Goal: Task Accomplishment & Management: Manage account settings

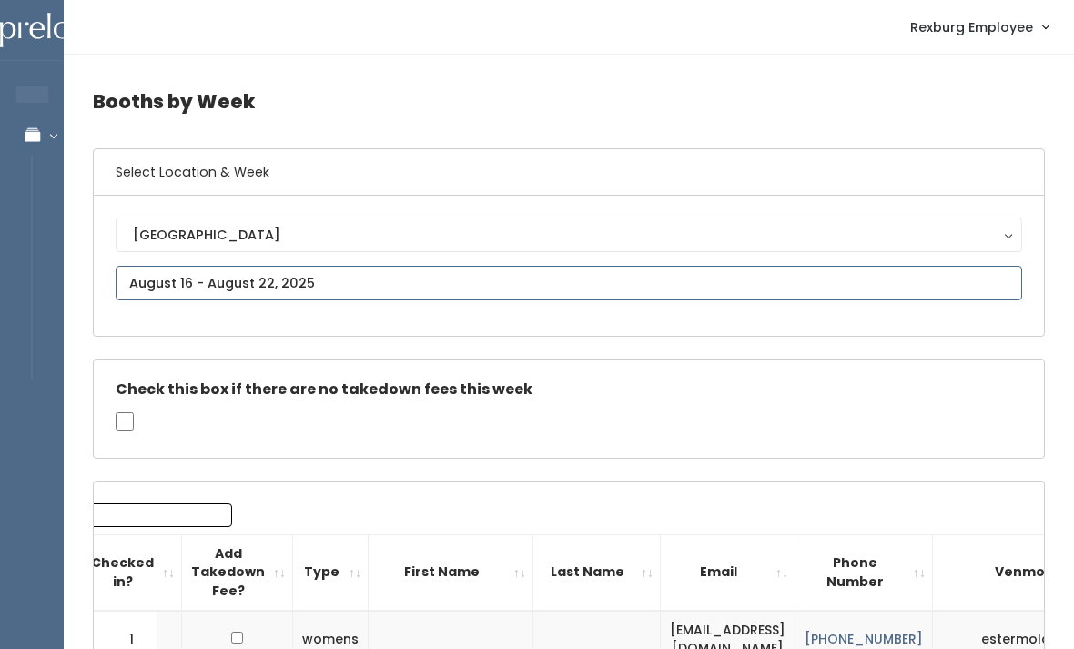
click at [345, 282] on input "text" at bounding box center [569, 283] width 906 height 35
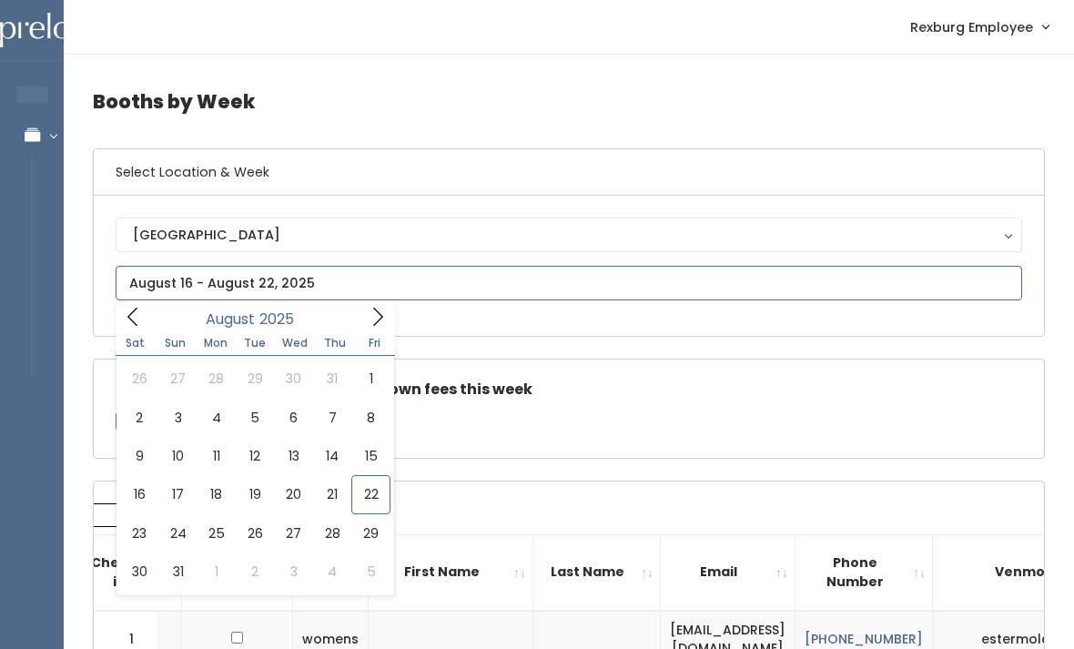
click at [385, 323] on icon at bounding box center [378, 317] width 20 height 20
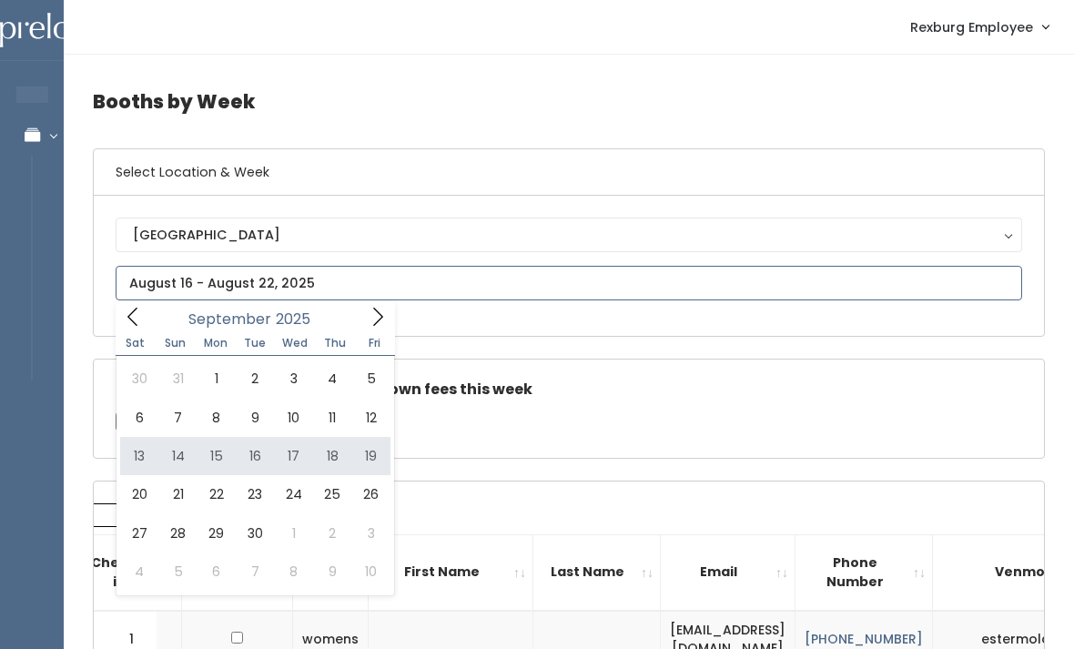
type input "September 13 to September 19"
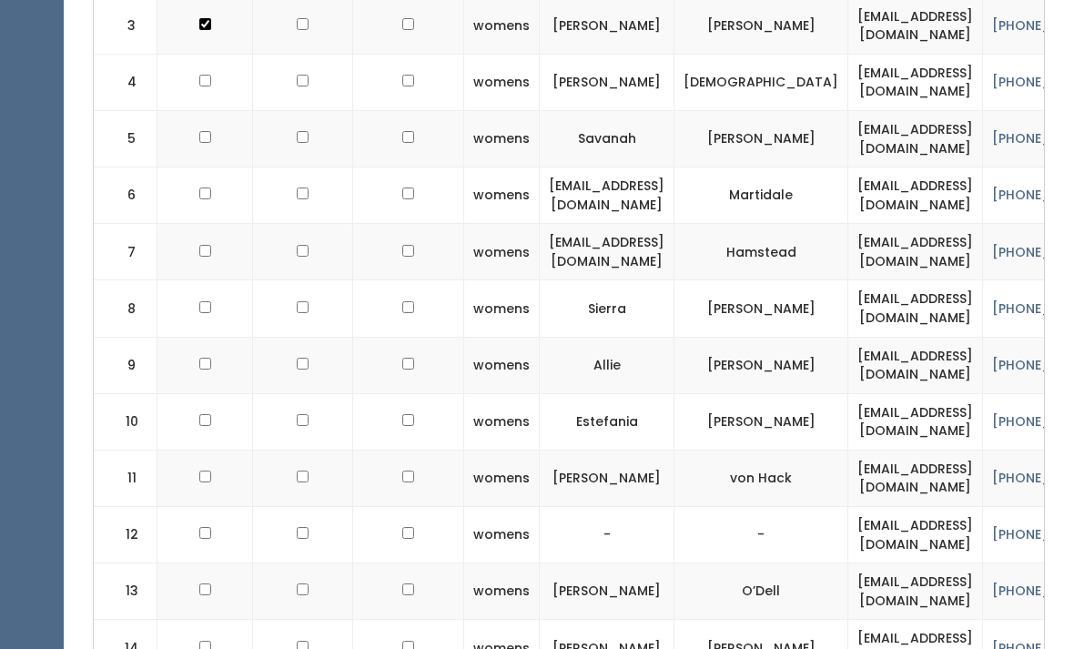
scroll to position [829, 0]
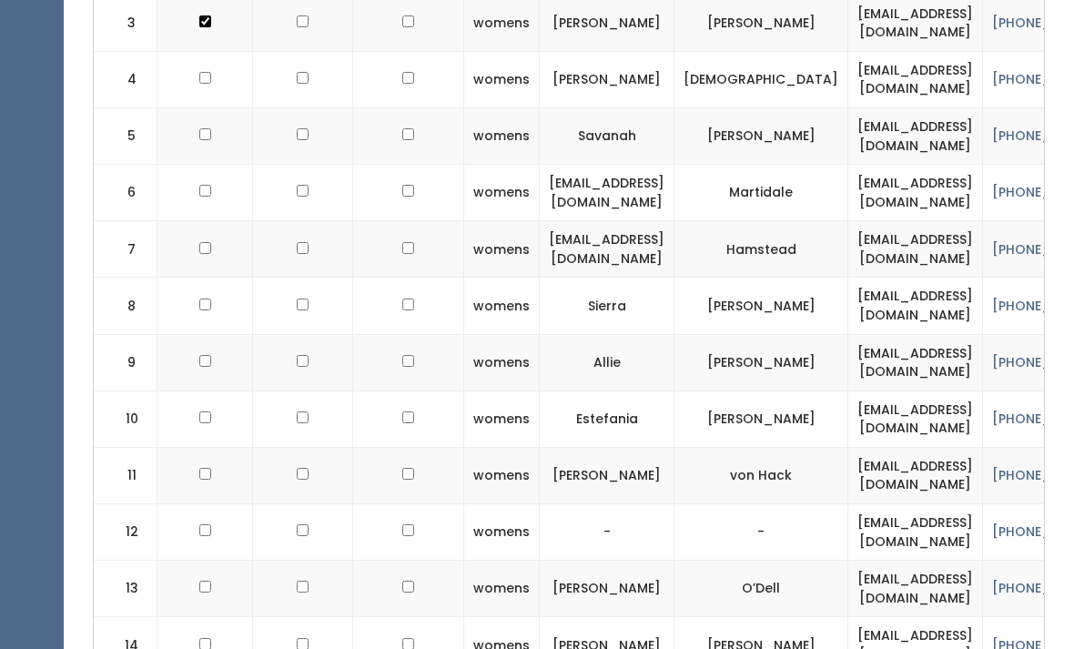
click at [189, 471] on td at bounding box center [205, 476] width 96 height 56
checkbox input "true"
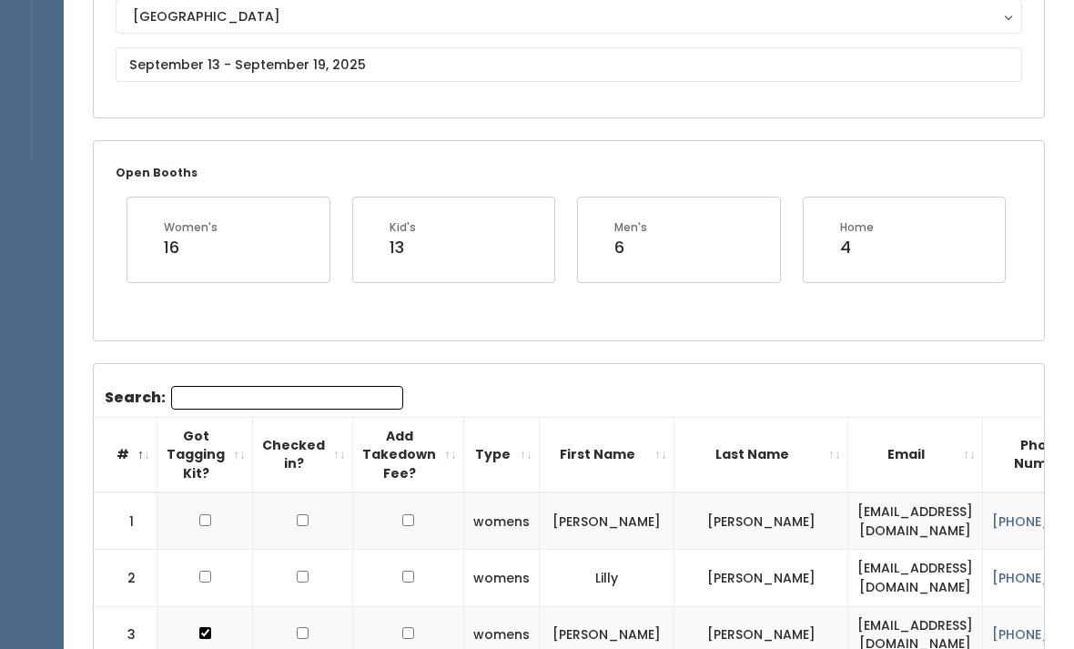
scroll to position [0, 0]
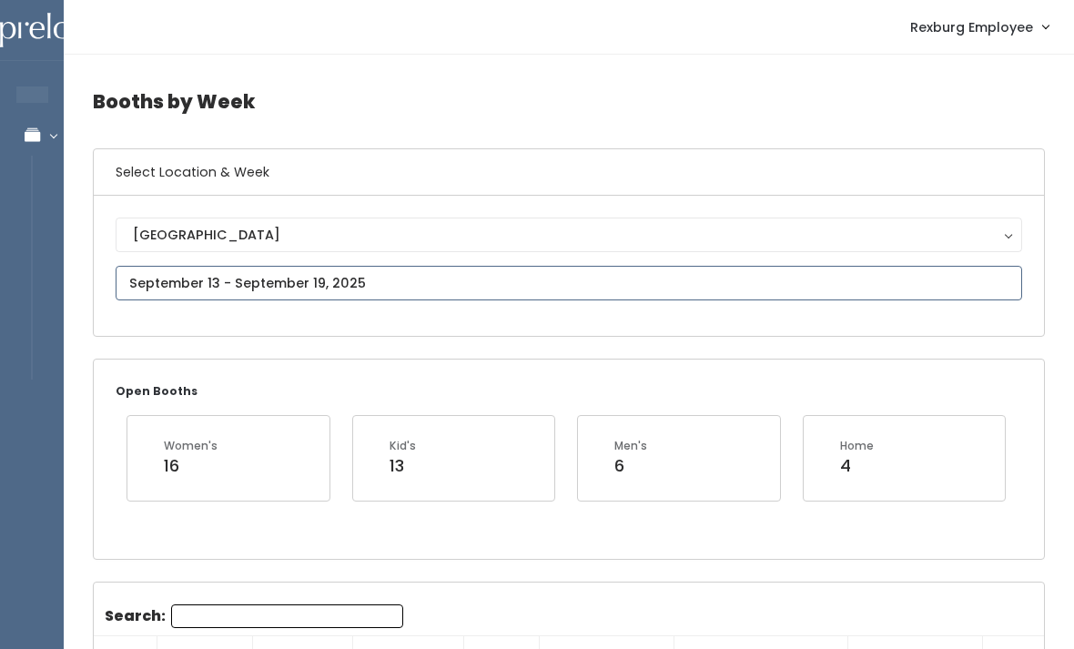
click at [428, 280] on input "text" at bounding box center [569, 283] width 906 height 35
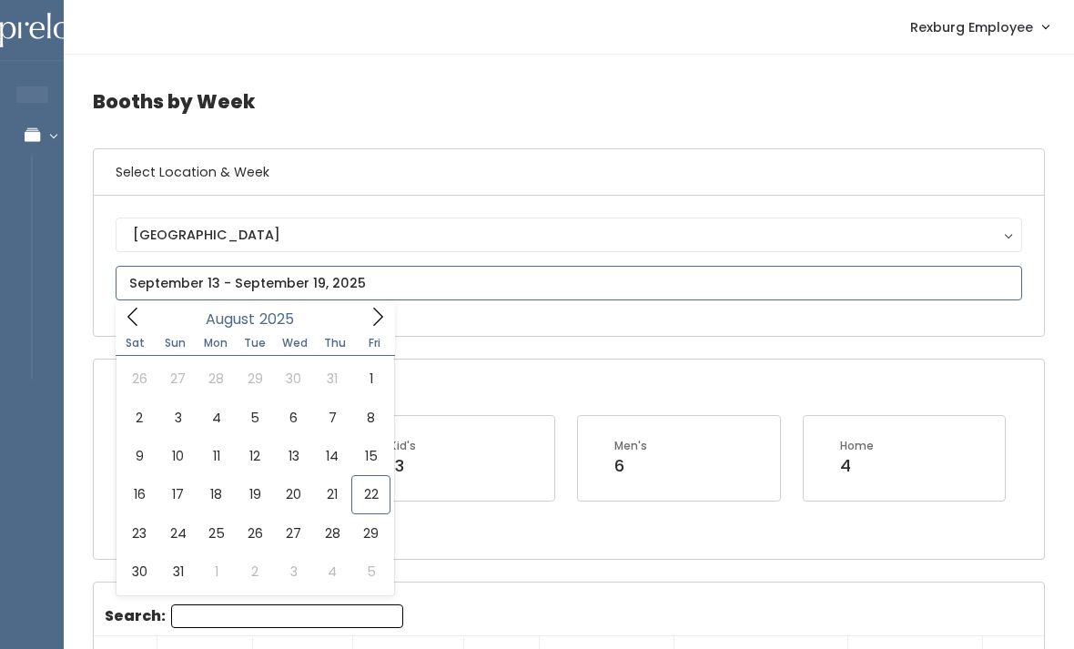
type input "[DATE] to [DATE]"
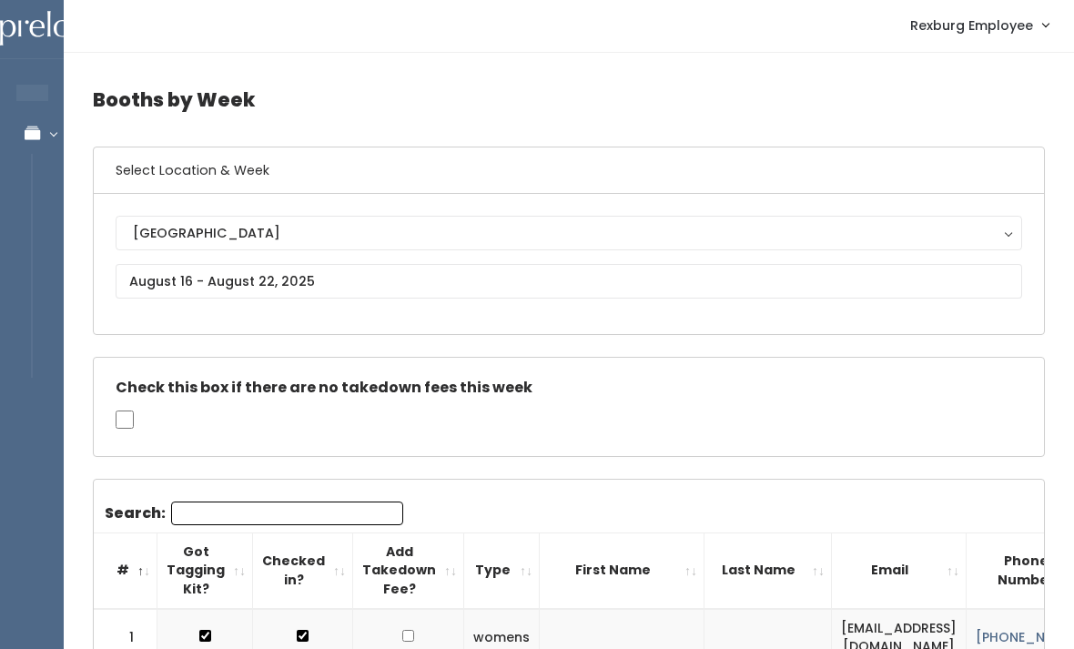
scroll to position [2, 0]
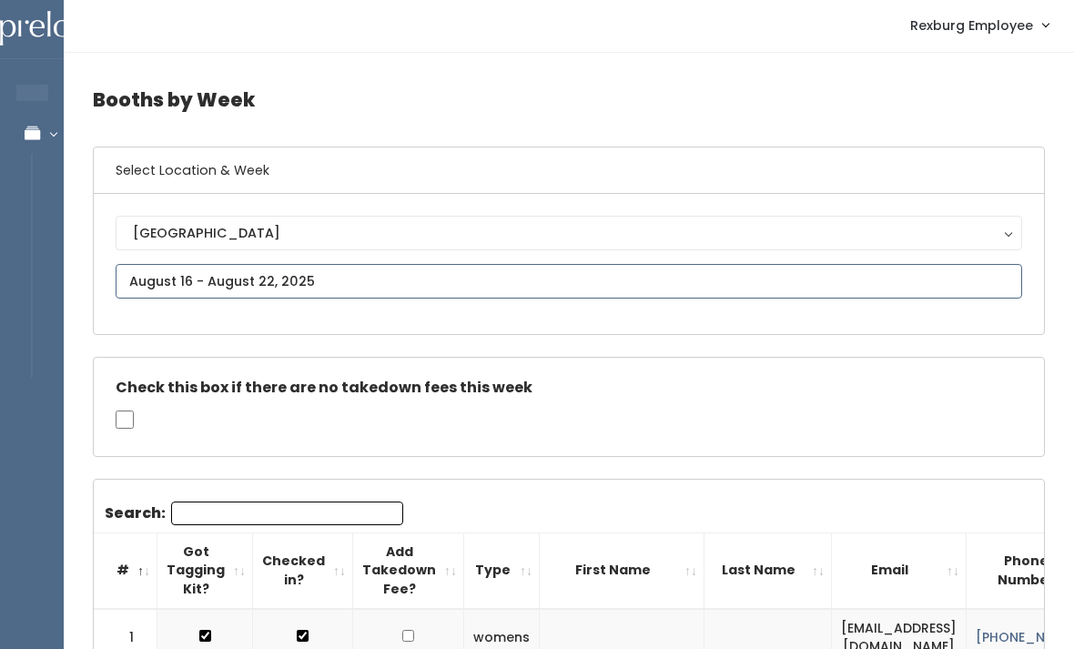
click at [542, 281] on input "text" at bounding box center [569, 281] width 906 height 35
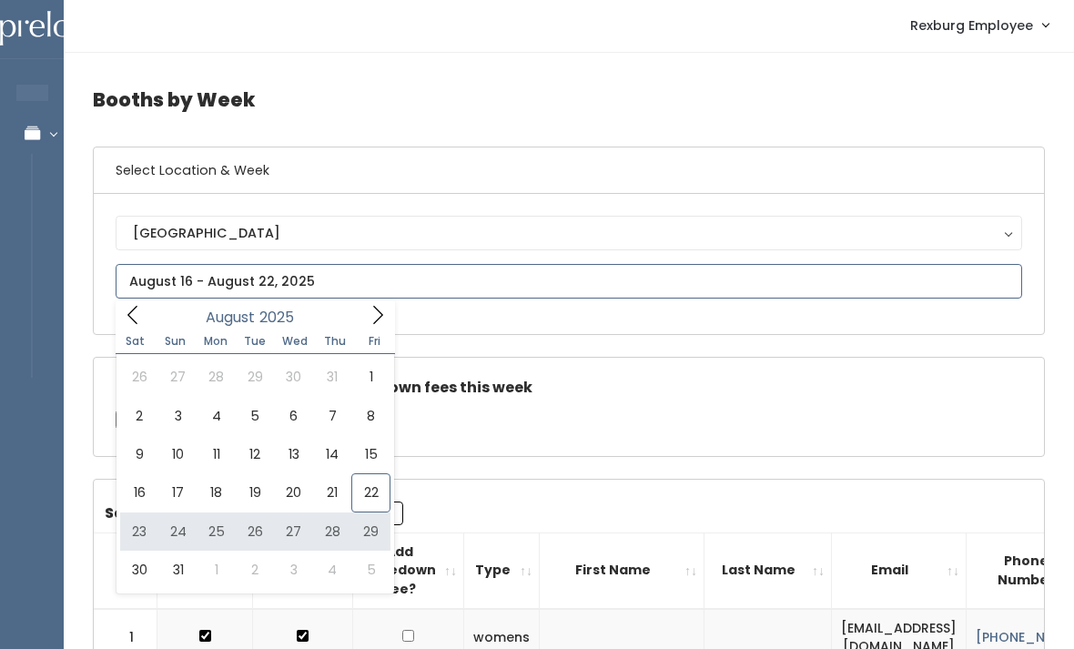
type input "August 23 to August 29"
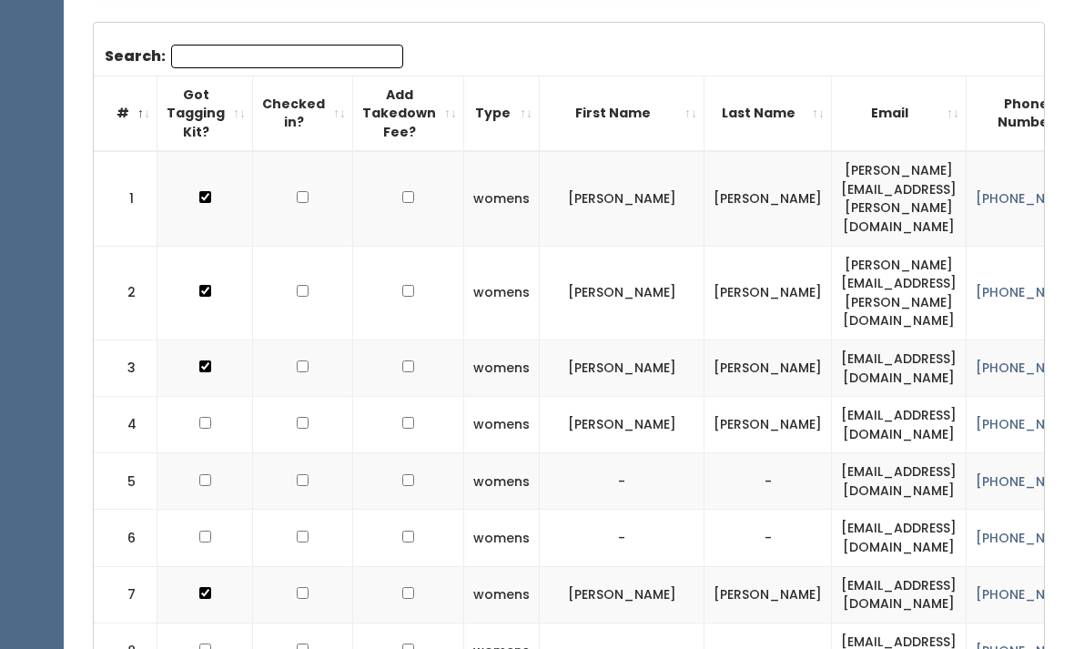
scroll to position [558, 0]
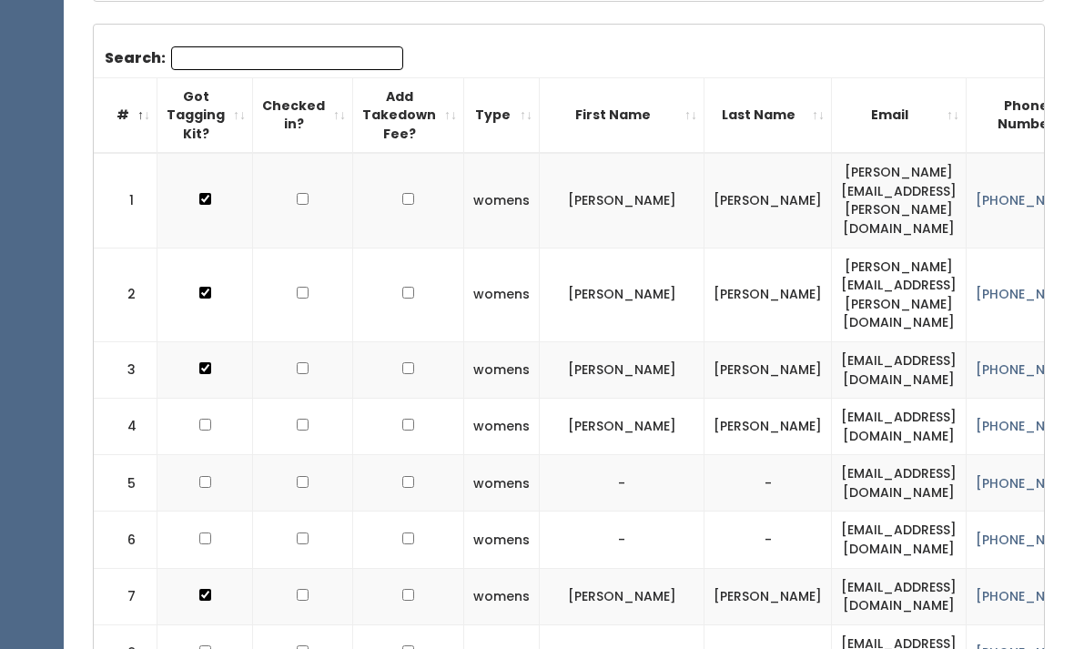
click at [289, 66] on input "Search:" at bounding box center [287, 58] width 232 height 24
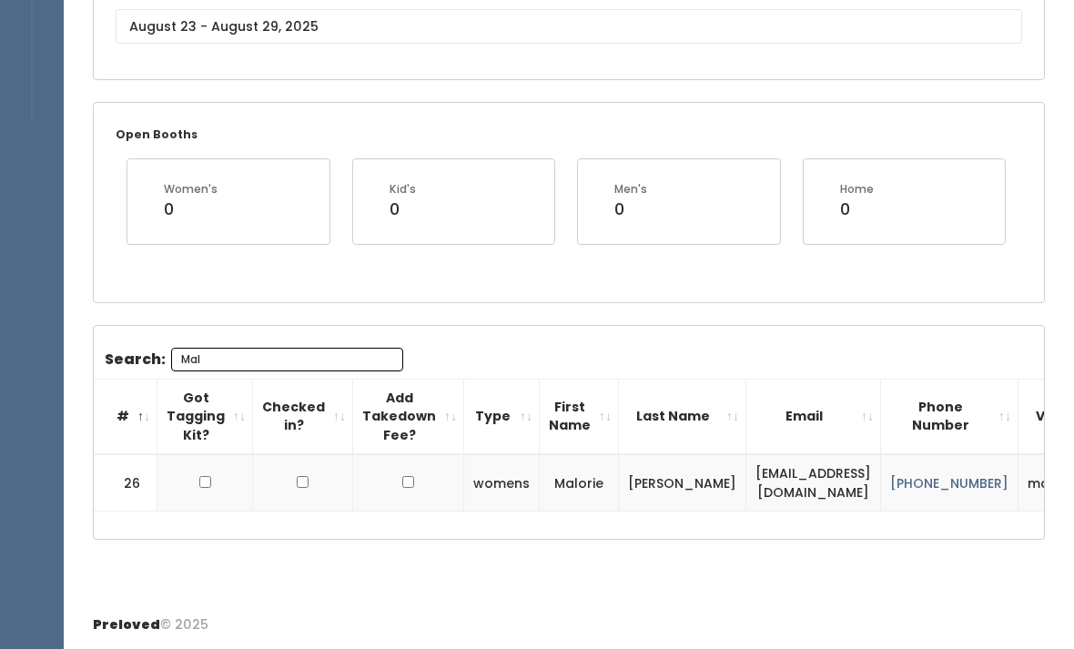
scroll to position [194, 0]
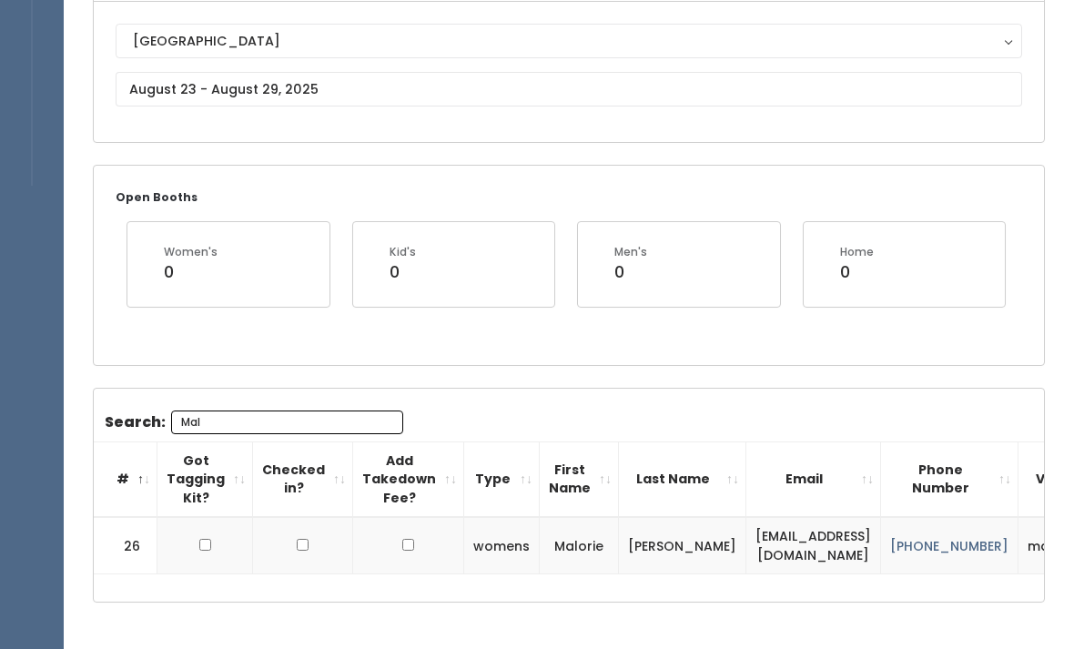
type input "Mal"
click at [207, 539] on input "checkbox" at bounding box center [205, 545] width 12 height 12
checkbox input "true"
